Goal: Information Seeking & Learning: Check status

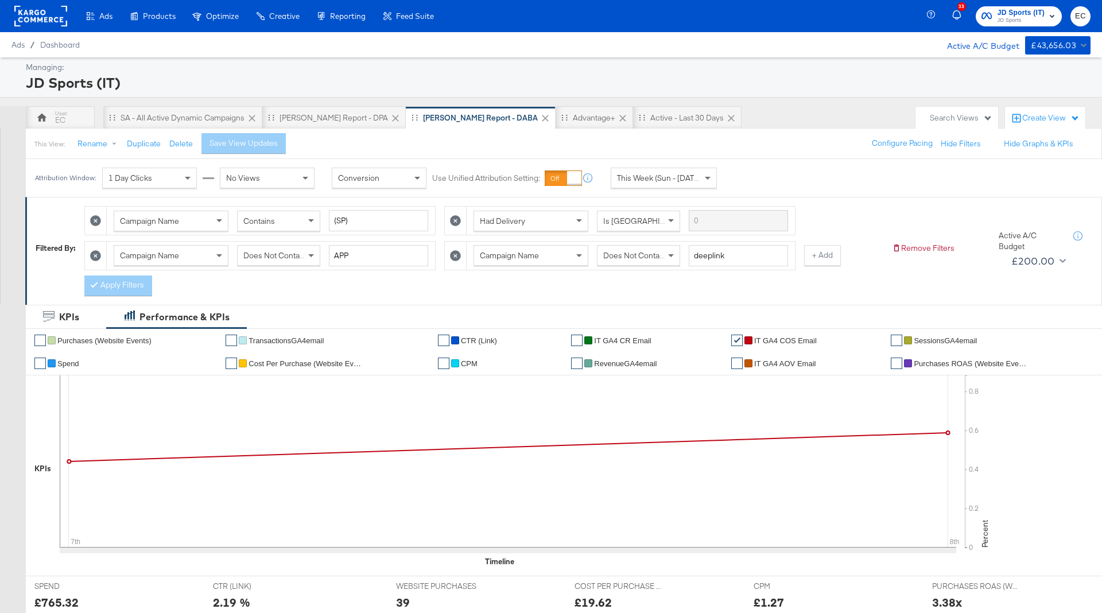
scroll to position [331, 0]
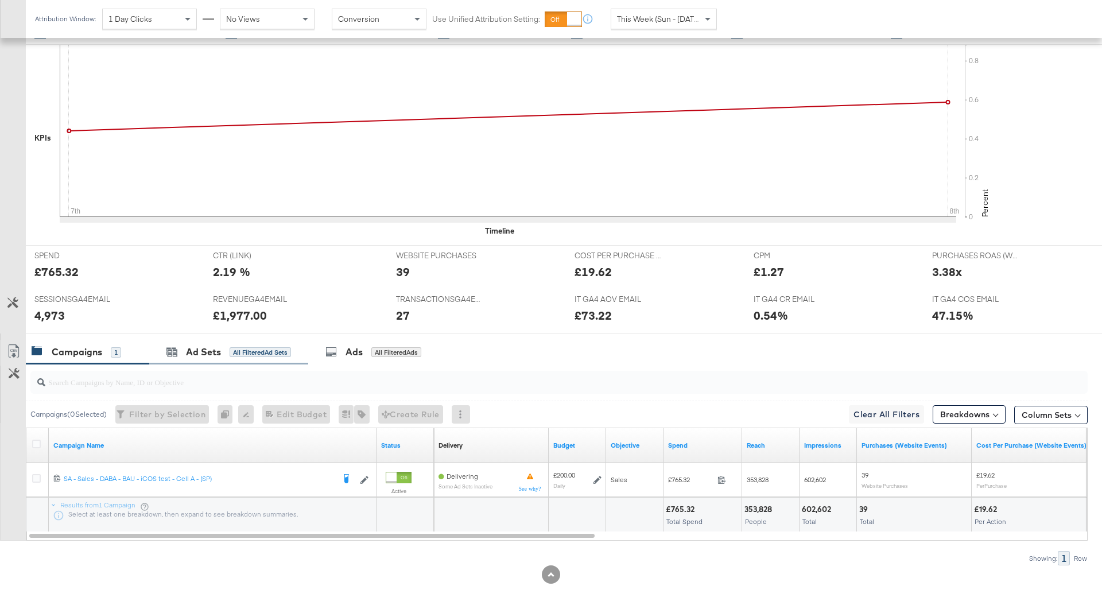
click at [262, 356] on div "Ad Sets All Filtered Ad Sets" at bounding box center [228, 352] width 159 height 25
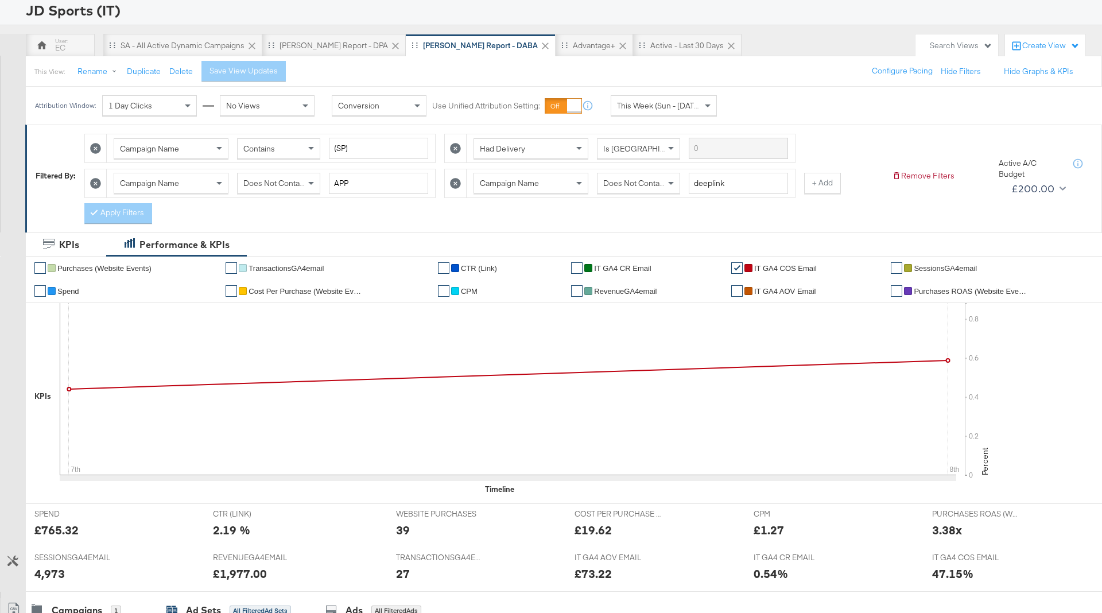
scroll to position [0, 0]
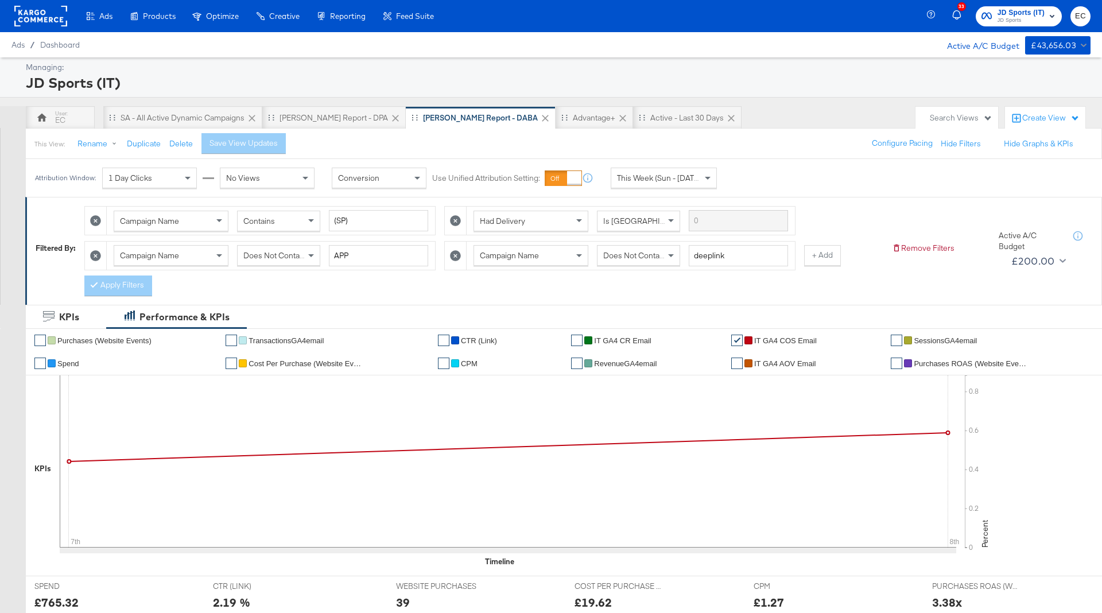
drag, startPoint x: 51, startPoint y: 123, endPoint x: 149, endPoint y: 149, distance: 101.9
click at [51, 123] on div "EC" at bounding box center [60, 117] width 69 height 23
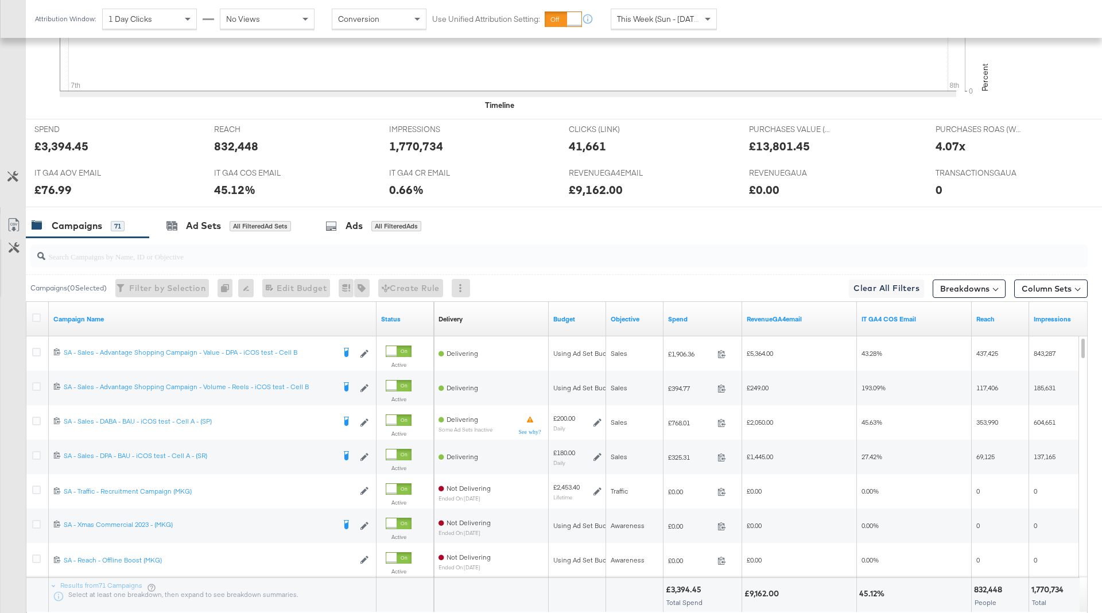
scroll to position [503, 0]
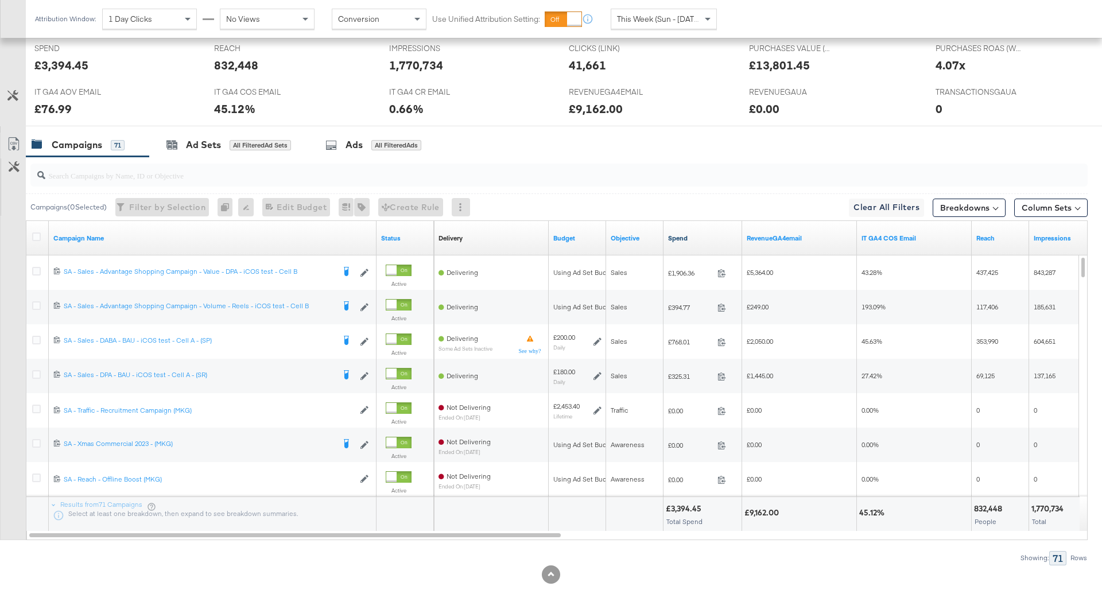
click at [700, 239] on link "Spend" at bounding box center [702, 238] width 69 height 9
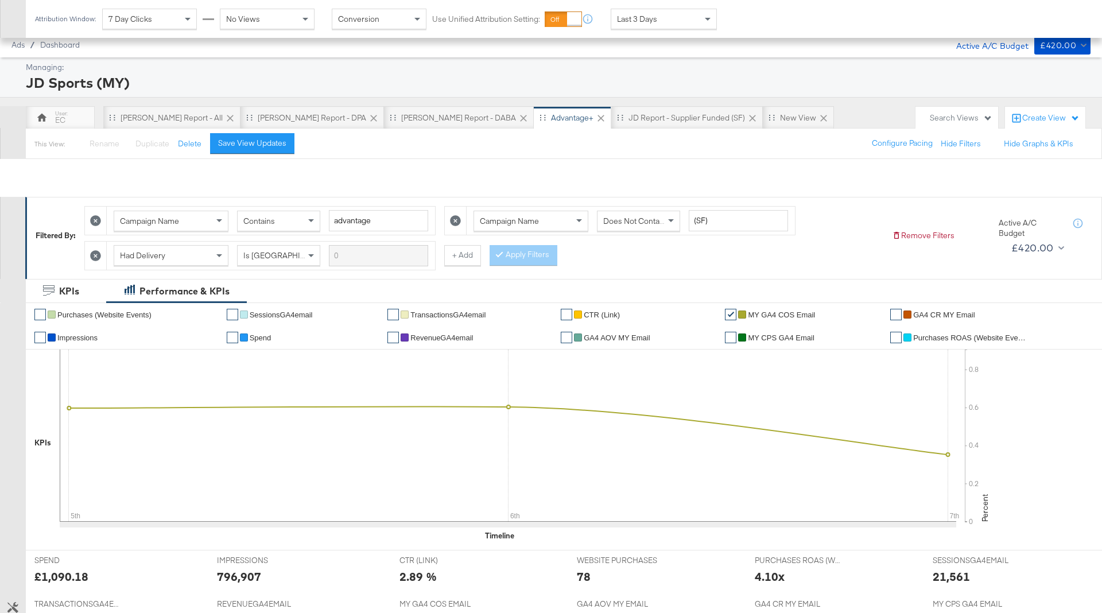
scroll to position [511, 0]
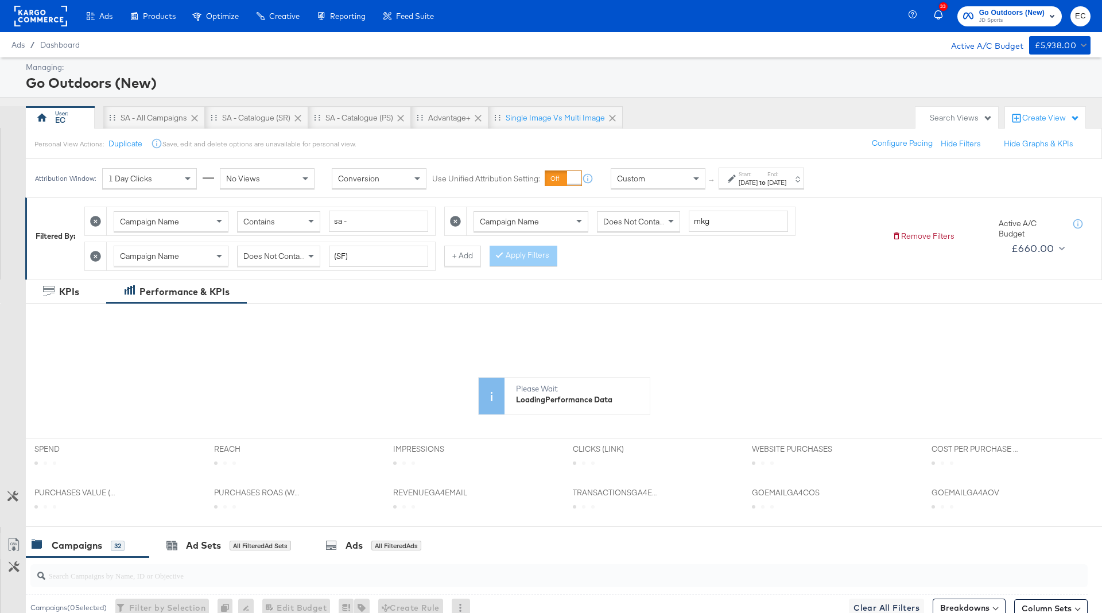
click at [786, 183] on div "Sep 4th 2025" at bounding box center [776, 182] width 19 height 9
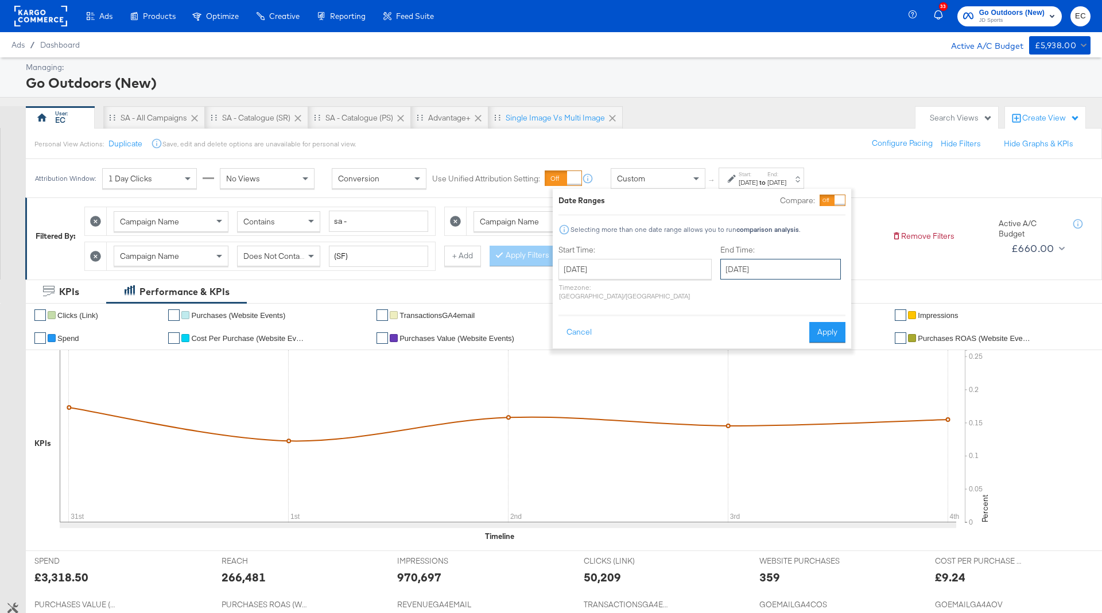
click at [750, 261] on input "[DATE]" at bounding box center [780, 269] width 121 height 21
click at [841, 328] on td "6" at bounding box center [851, 327] width 20 height 16
type input "September 6th 2025"
click at [821, 323] on button "Apply" at bounding box center [827, 332] width 36 height 21
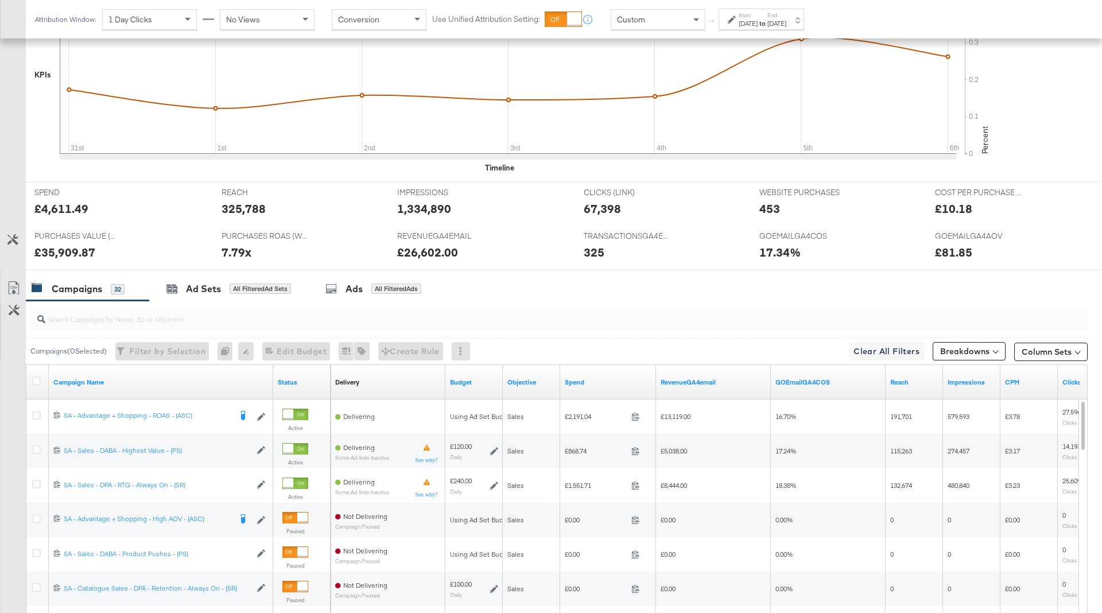
scroll to position [511, 0]
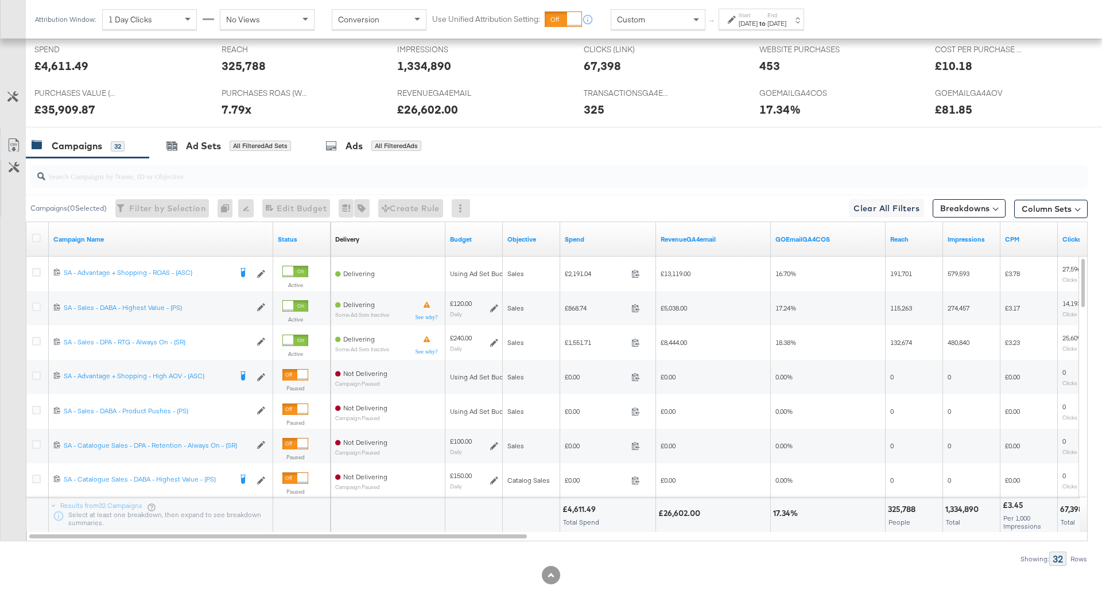
click at [608, 230] on div "Spend" at bounding box center [608, 239] width 96 height 18
click at [597, 239] on link "Spend" at bounding box center [608, 239] width 87 height 9
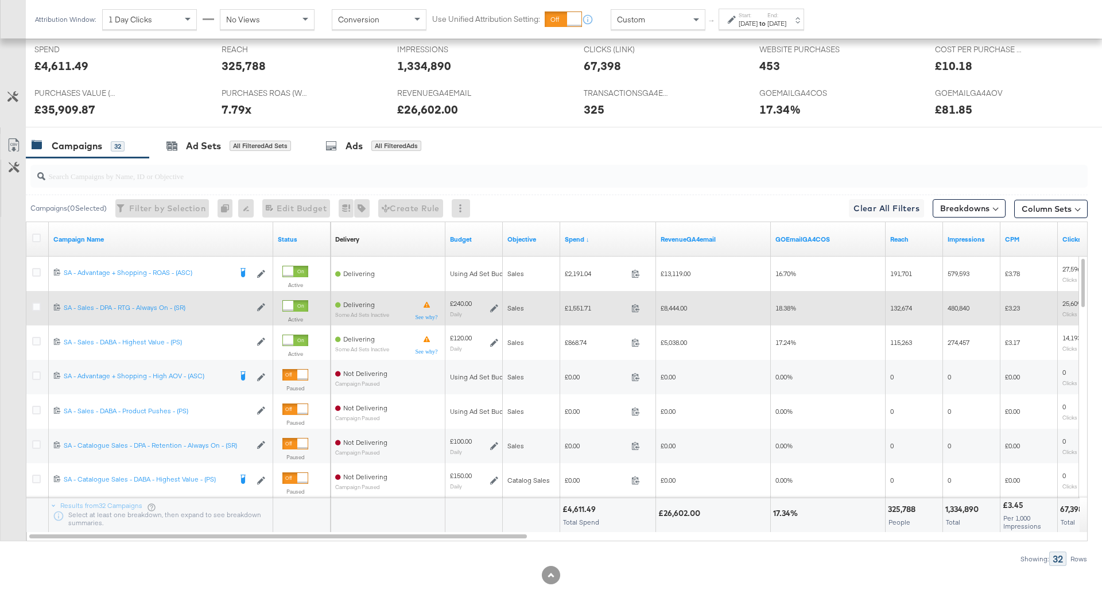
click at [580, 304] on span "£1,551.71" at bounding box center [596, 308] width 62 height 9
copy span "1,551.71"
click at [681, 308] on span "£8,444.00" at bounding box center [674, 308] width 26 height 9
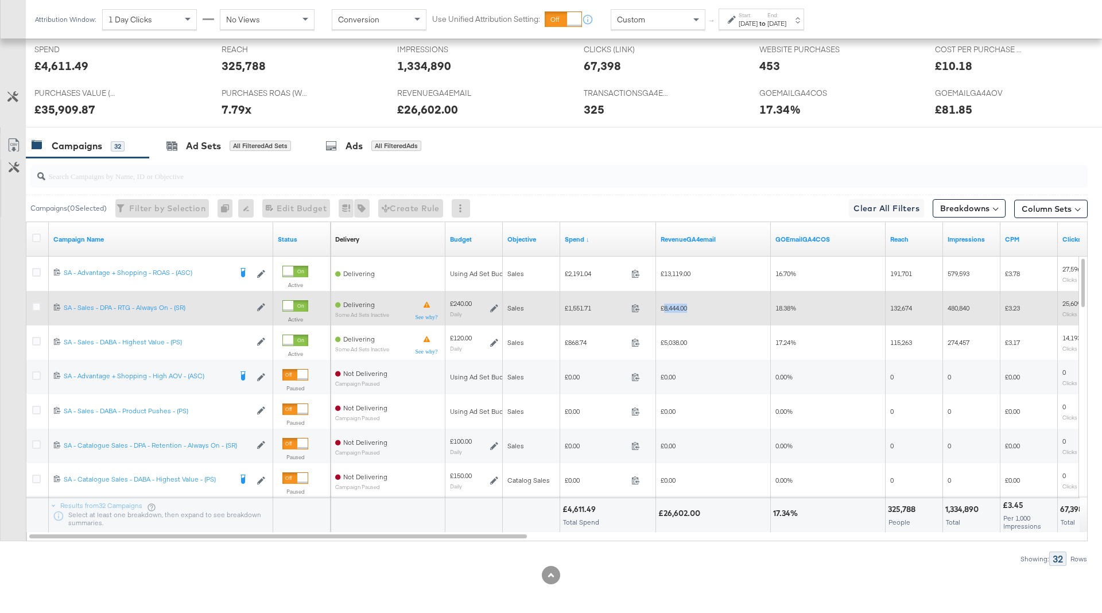
copy span "8,444.00"
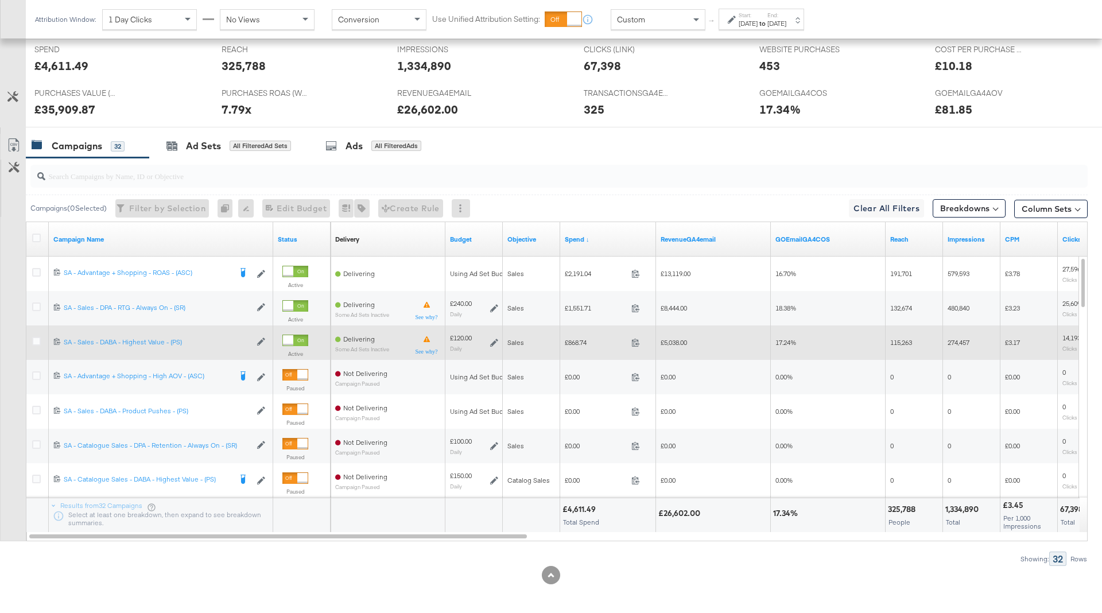
click at [583, 340] on span "£868.74" at bounding box center [596, 342] width 62 height 9
copy span "868.74"
click at [682, 338] on span "£5,038.00" at bounding box center [674, 342] width 26 height 9
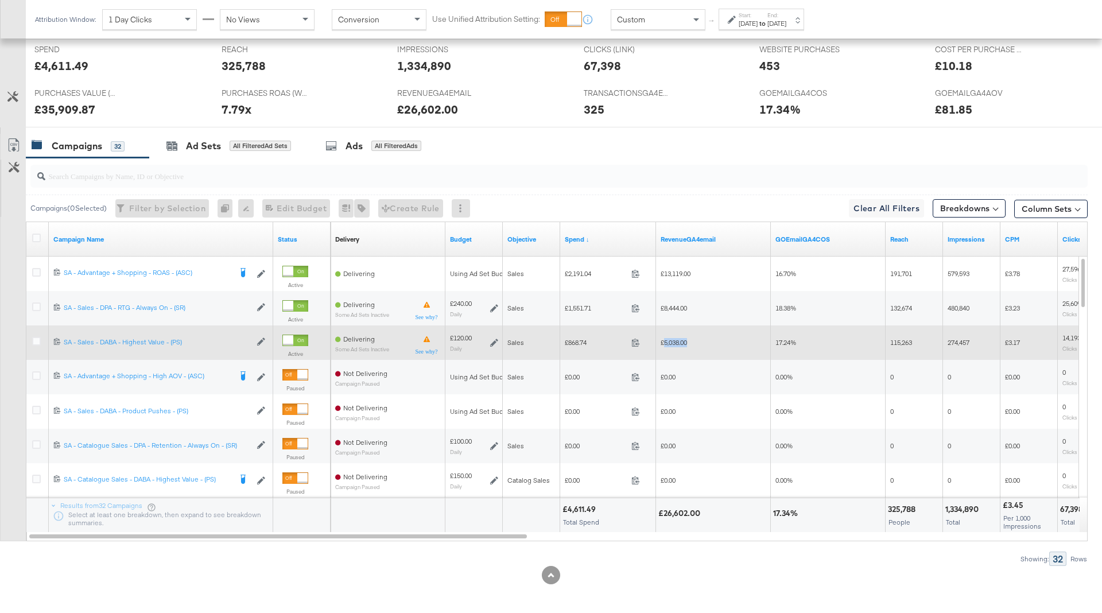
copy span "5,038.00"
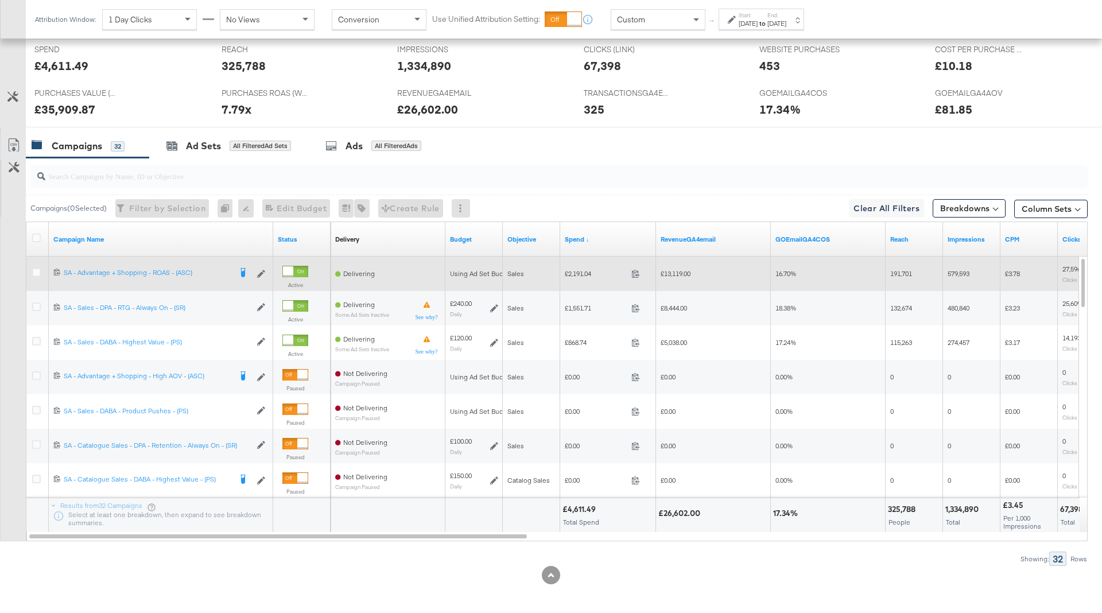
click at [674, 269] on span "£13,119.00" at bounding box center [676, 273] width 30 height 9
click at [580, 269] on span "£2,191.04" at bounding box center [596, 273] width 62 height 9
copy span "2,191.04"
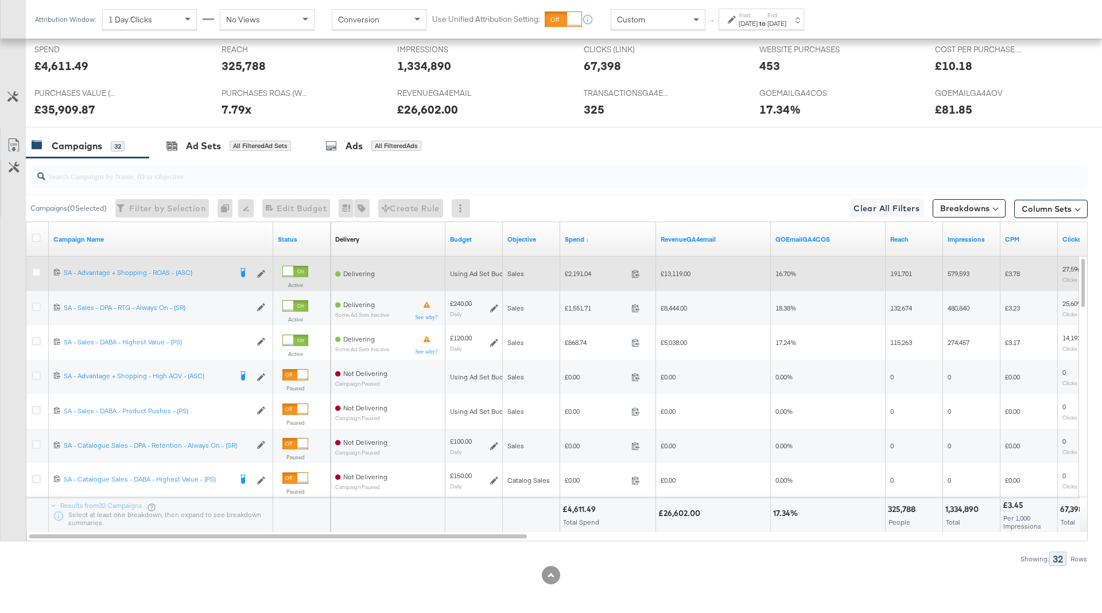
click at [677, 273] on span "£13,119.00" at bounding box center [676, 273] width 30 height 9
copy span "13,119.00"
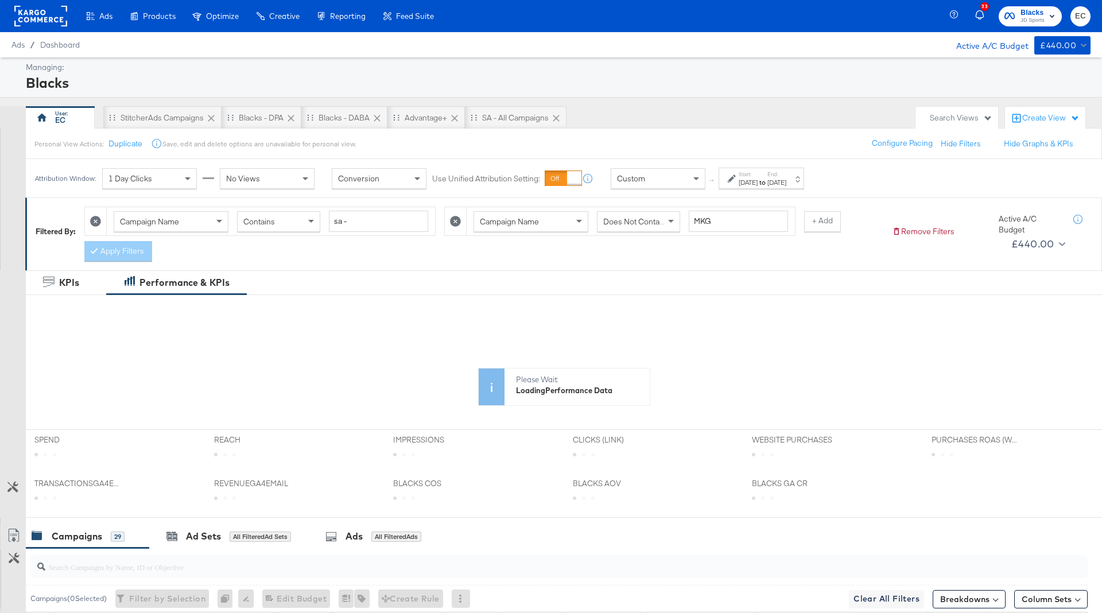
click at [758, 180] on div "[DATE]" at bounding box center [748, 182] width 19 height 9
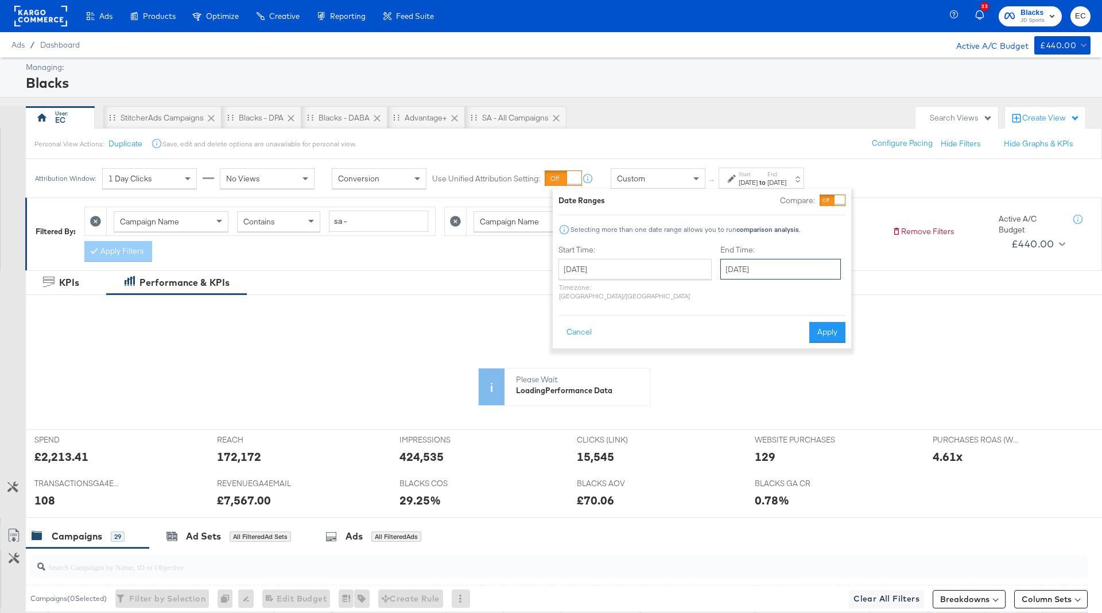
click at [783, 277] on input "September 4th 2025" at bounding box center [780, 269] width 121 height 21
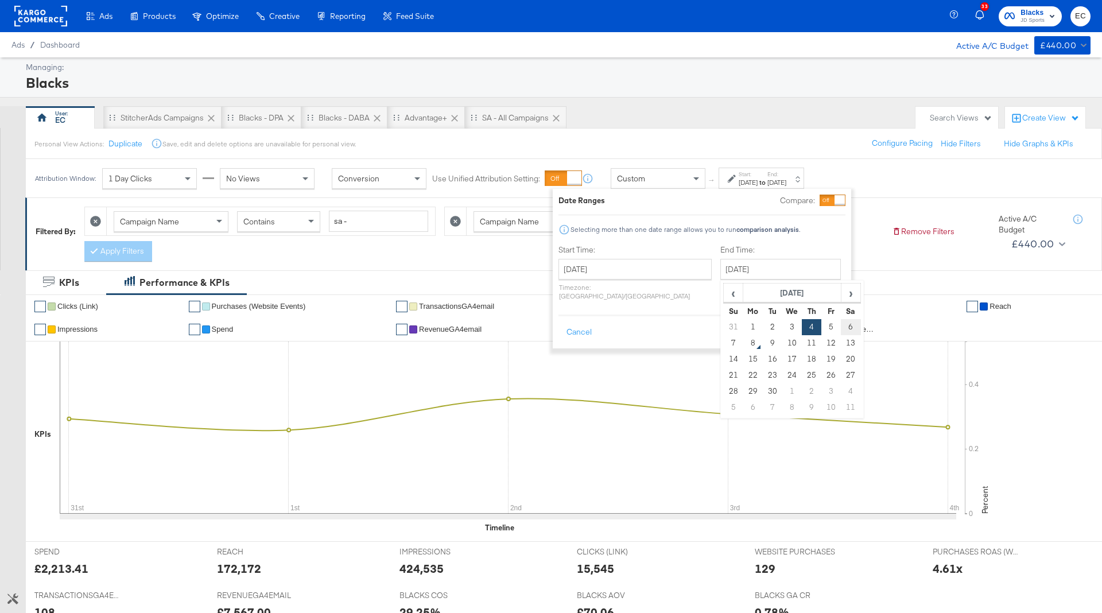
click at [841, 326] on td "6" at bounding box center [851, 327] width 20 height 16
type input "September 6th 2025"
drag, startPoint x: 825, startPoint y: 325, endPoint x: 808, endPoint y: 147, distance: 179.3
click at [825, 325] on button "Apply" at bounding box center [827, 332] width 36 height 21
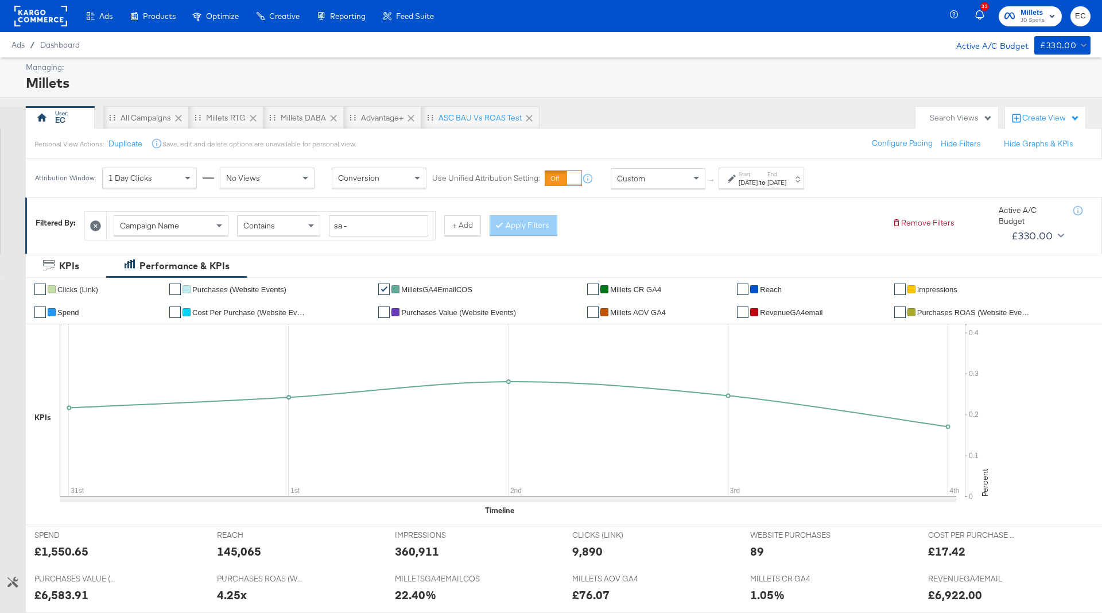
click at [758, 170] on label "Start:" at bounding box center [748, 173] width 19 height 7
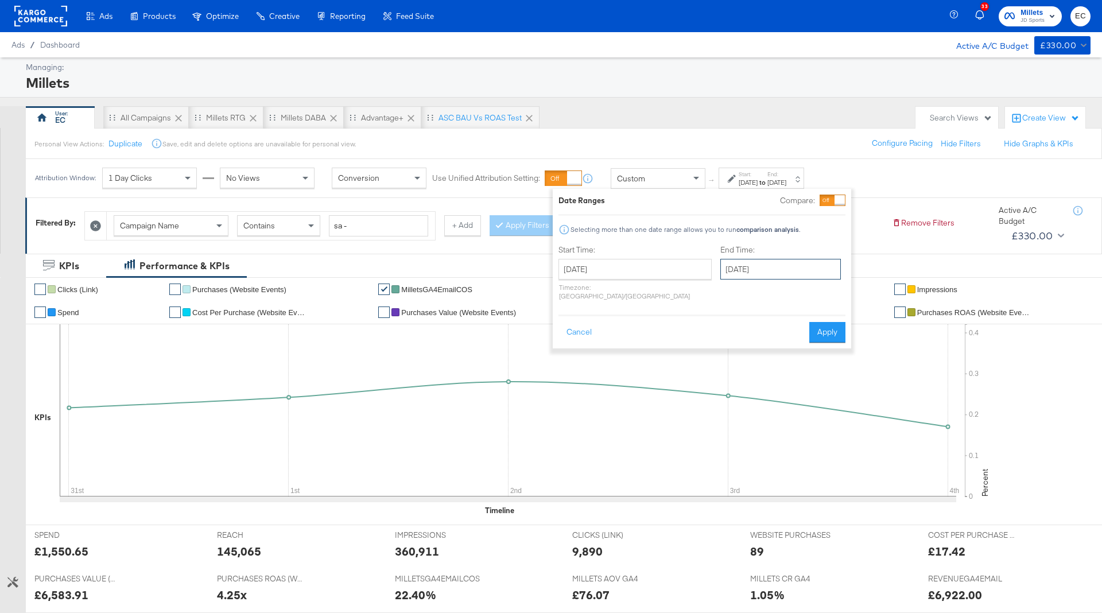
click at [760, 277] on input "[DATE]" at bounding box center [780, 269] width 121 height 21
click at [841, 328] on td "6" at bounding box center [851, 327] width 20 height 16
type input "[DATE]"
click at [818, 328] on button "Apply" at bounding box center [827, 332] width 36 height 21
